Goal: Check status: Check status

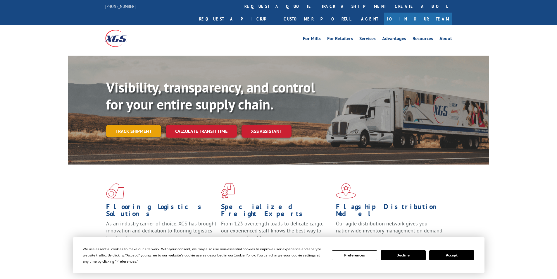
click at [123, 125] on link "Track shipment" at bounding box center [133, 131] width 55 height 12
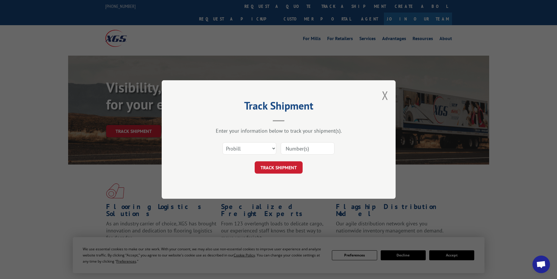
drag, startPoint x: 299, startPoint y: 152, endPoint x: 305, endPoint y: 152, distance: 6.1
click at [299, 152] on input at bounding box center [308, 148] width 54 height 12
paste input "15987296"
type input "15987296"
click at [282, 166] on button "TRACK SHIPMENT" at bounding box center [279, 167] width 48 height 12
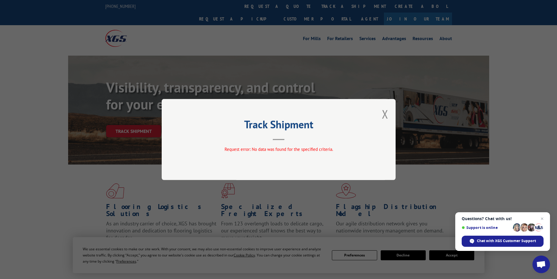
click at [381, 114] on div "Track Shipment Request error: No data was found for the specified criteria." at bounding box center [279, 139] width 234 height 81
click at [386, 115] on button "Close modal" at bounding box center [385, 114] width 6 height 16
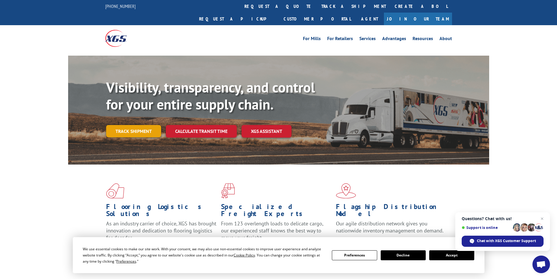
click at [145, 125] on link "Track shipment" at bounding box center [133, 131] width 55 height 12
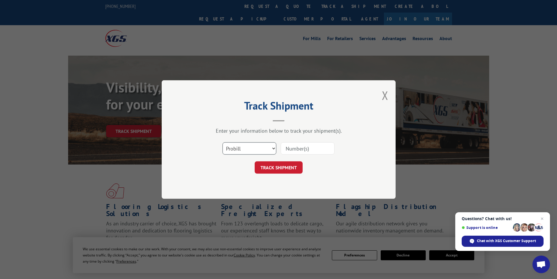
drag, startPoint x: 248, startPoint y: 145, endPoint x: 260, endPoint y: 154, distance: 15.1
click at [248, 145] on select "Select category... Probill BOL PO" at bounding box center [250, 148] width 54 height 12
click at [223, 142] on select "Select category... Probill BOL PO" at bounding box center [250, 148] width 54 height 12
drag, startPoint x: 257, startPoint y: 148, endPoint x: 255, endPoint y: 153, distance: 5.9
click at [257, 149] on select "Select category... Probill BOL PO" at bounding box center [250, 148] width 54 height 12
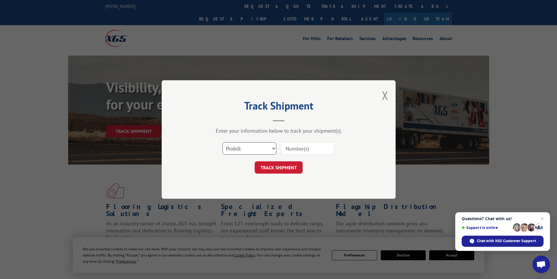
select select "bol"
click at [223, 142] on select "Select category... Probill BOL PO" at bounding box center [250, 148] width 54 height 12
click at [307, 150] on input at bounding box center [308, 148] width 54 height 12
paste input "15987296"
type input "15987296"
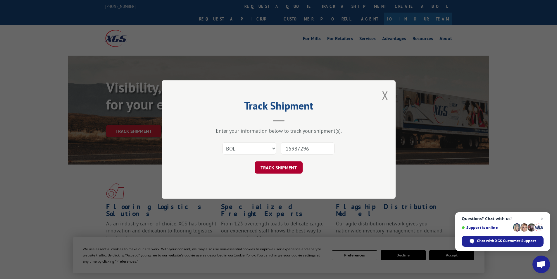
click at [290, 169] on button "TRACK SHIPMENT" at bounding box center [279, 167] width 48 height 12
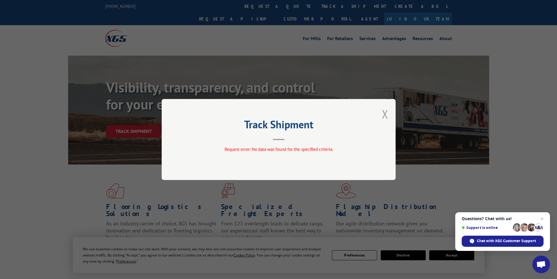
click at [383, 111] on button "Close modal" at bounding box center [385, 114] width 6 height 16
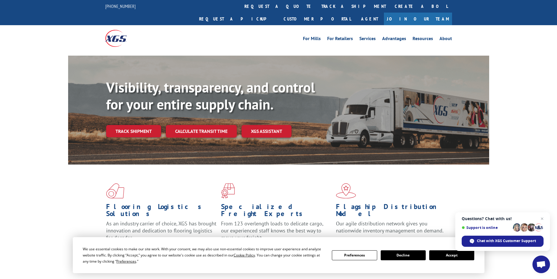
click at [126, 101] on div "Visibility, transparency, and control for your entire supply chain. Track shipm…" at bounding box center [297, 120] width 383 height 82
click at [126, 125] on link "Track shipment" at bounding box center [133, 131] width 55 height 12
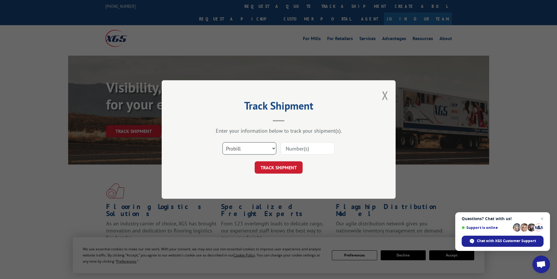
drag, startPoint x: 244, startPoint y: 150, endPoint x: 252, endPoint y: 154, distance: 9.3
click at [244, 150] on select "Select category... Probill BOL PO" at bounding box center [250, 148] width 54 height 12
select select "po"
click at [223, 142] on select "Select category... Probill BOL PO" at bounding box center [250, 148] width 54 height 12
click at [300, 153] on input at bounding box center [308, 148] width 54 height 12
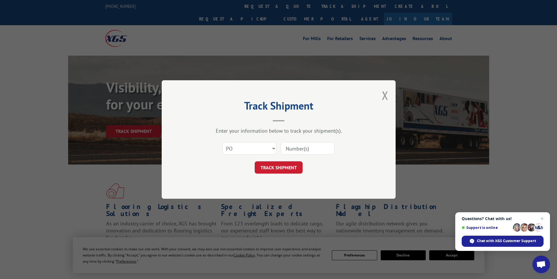
paste input "15987296"
click at [287, 147] on input "15987296" at bounding box center [308, 148] width 54 height 12
type input "15987296"
click at [281, 166] on button "TRACK SHIPMENT" at bounding box center [279, 167] width 48 height 12
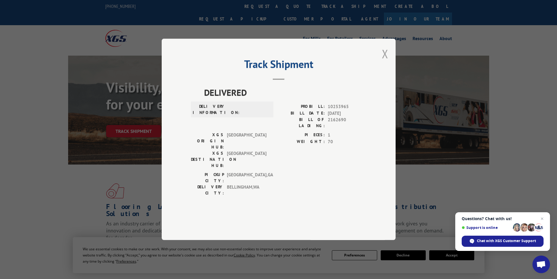
click at [385, 61] on button "Close modal" at bounding box center [385, 54] width 6 height 16
